Goal: Task Accomplishment & Management: Manage account settings

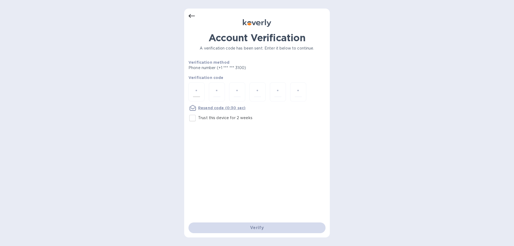
click at [196, 93] on input "number" at bounding box center [196, 92] width 7 height 10
type input "4"
type input "3"
type input "4"
type input "1"
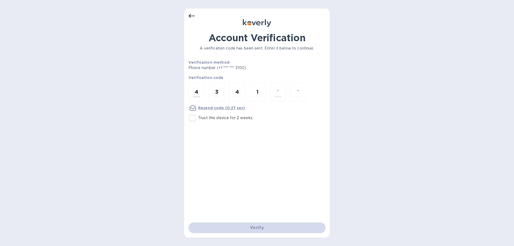
type input "0"
type input "5"
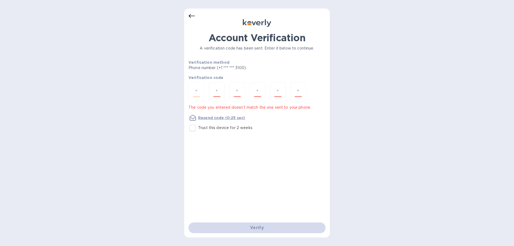
click at [196, 93] on input "number" at bounding box center [196, 92] width 7 height 10
type input "4"
type input "3"
type input "4"
type input "0"
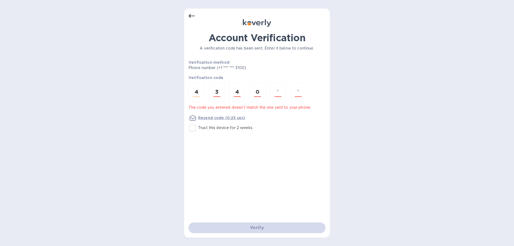
type input "1"
type input "5"
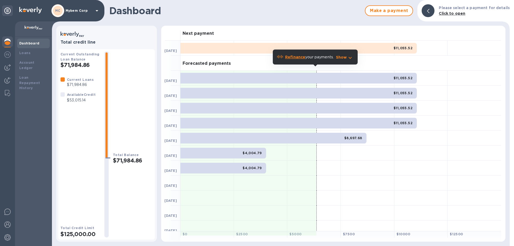
scroll to position [5, 0]
